Goal: Entertainment & Leisure: Consume media (video, audio)

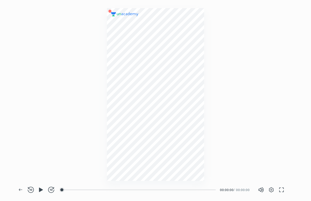
scroll to position [201, 310]
click at [38, 190] on icon "button" at bounding box center [41, 190] width 6 height 6
click at [66, 190] on div at bounding box center [65, 190] width 4 height 4
click at [63, 190] on div at bounding box center [62, 190] width 4 height 4
drag, startPoint x: 51, startPoint y: 166, endPoint x: 59, endPoint y: 164, distance: 8.3
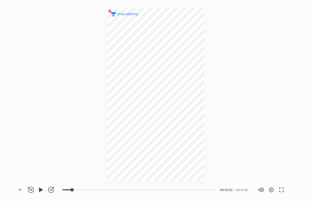
click at [57, 164] on div at bounding box center [155, 90] width 311 height 181
click at [42, 193] on button "button" at bounding box center [41, 190] width 10 height 10
click at [40, 190] on icon "button" at bounding box center [41, 190] width 6 height 6
click at [29, 77] on div at bounding box center [155, 90] width 311 height 181
click at [40, 188] on icon "button" at bounding box center [41, 189] width 4 height 4
